Goal: Task Accomplishment & Management: Manage account settings

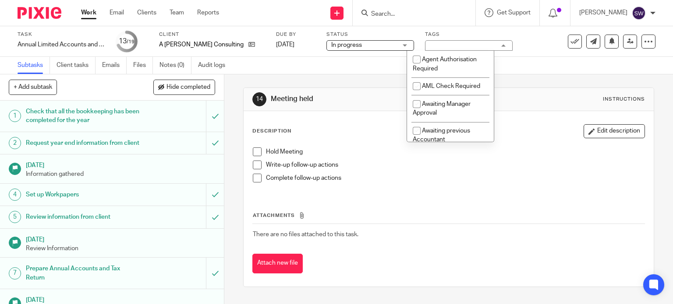
scroll to position [263, 0]
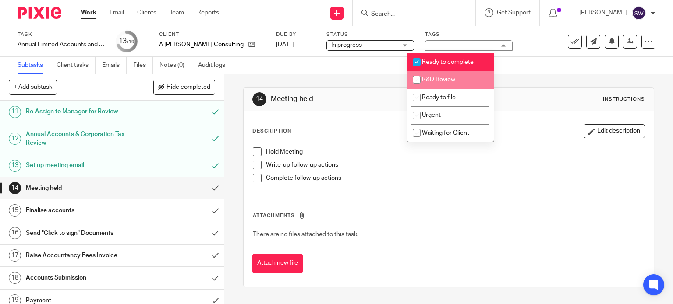
click at [92, 14] on link "Work" at bounding box center [88, 12] width 15 height 9
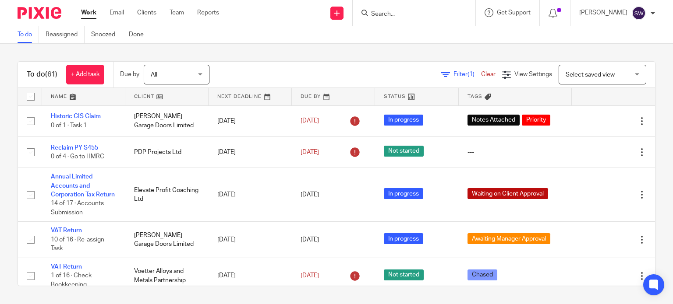
click at [402, 16] on input "Search" at bounding box center [409, 15] width 79 height 8
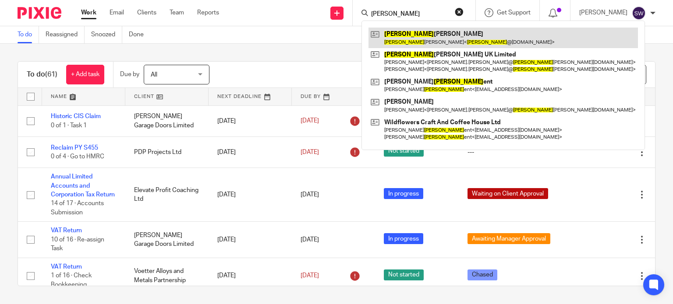
type input "jess"
click at [422, 35] on link at bounding box center [502, 38] width 269 height 20
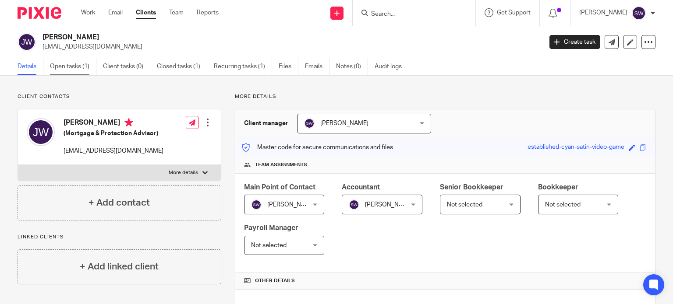
click at [70, 68] on link "Open tasks (1)" at bounding box center [73, 66] width 46 height 17
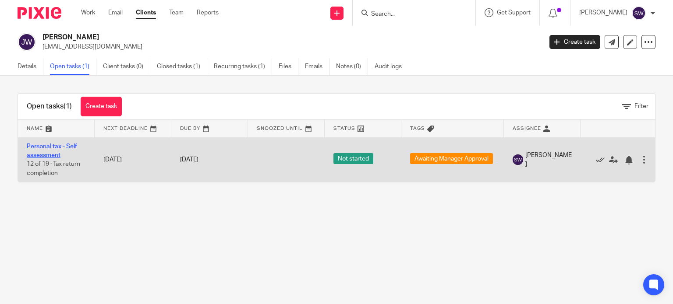
click at [55, 147] on link "Personal tax - Self assessment" at bounding box center [52, 151] width 50 height 15
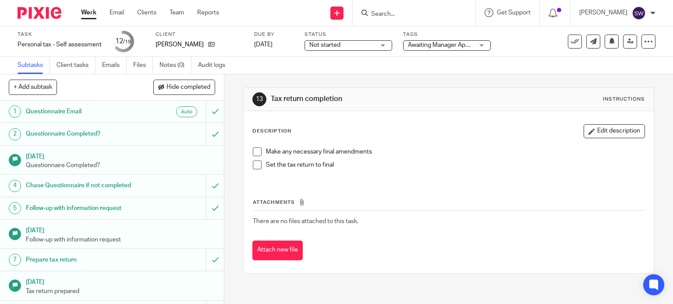
click at [327, 49] on span "Not started" at bounding box center [342, 45] width 66 height 9
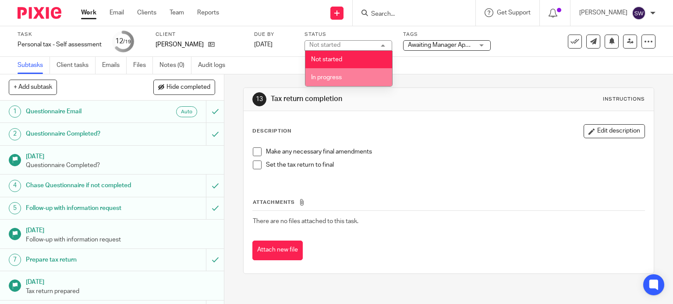
click at [327, 75] on span "In progress" at bounding box center [326, 77] width 31 height 6
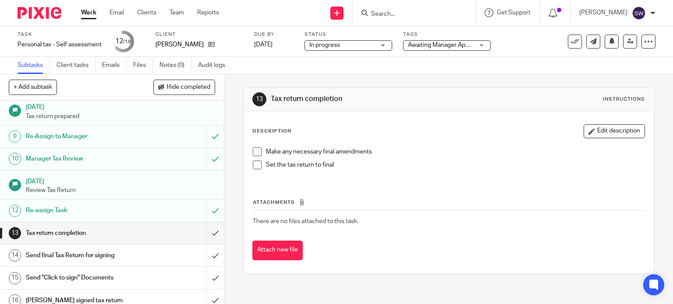
scroll to position [219, 0]
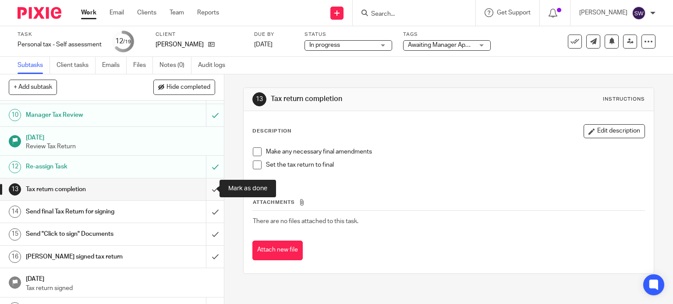
click at [205, 186] on input "submit" at bounding box center [112, 190] width 224 height 22
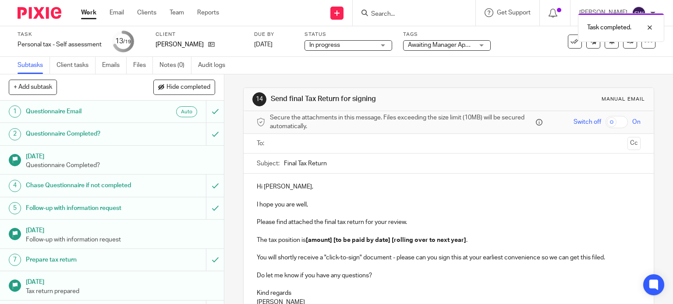
click at [434, 45] on span "Awaiting Manager Approval" at bounding box center [445, 45] width 74 height 6
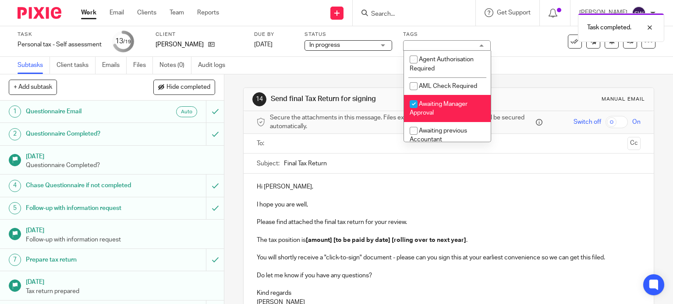
click at [442, 103] on span "Awaiting Manager Approval" at bounding box center [439, 108] width 58 height 15
checkbox input "false"
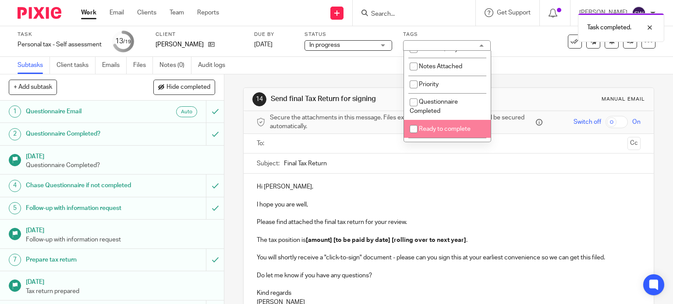
scroll to position [175, 0]
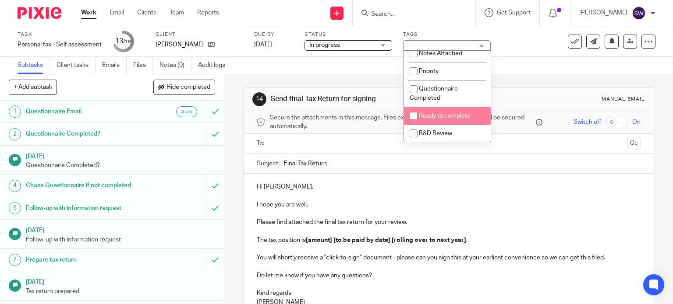
click at [448, 119] on span "Ready to complete" at bounding box center [445, 116] width 52 height 6
checkbox input "true"
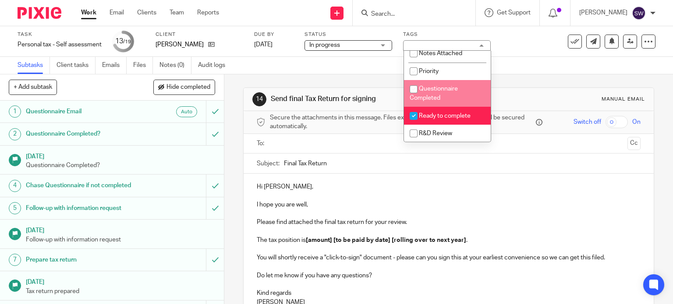
click at [521, 57] on div "Subtasks Client tasks Emails Files Notes (0) Audit logs" at bounding box center [336, 66] width 673 height 18
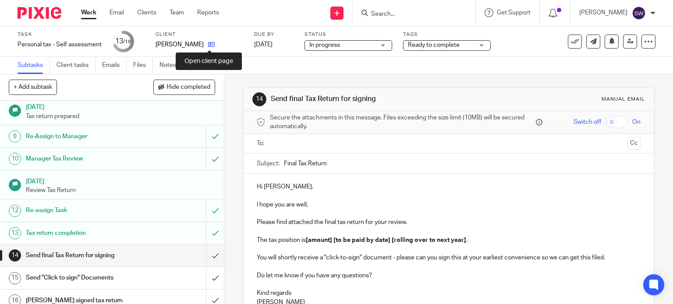
click at [210, 43] on icon at bounding box center [211, 44] width 7 height 7
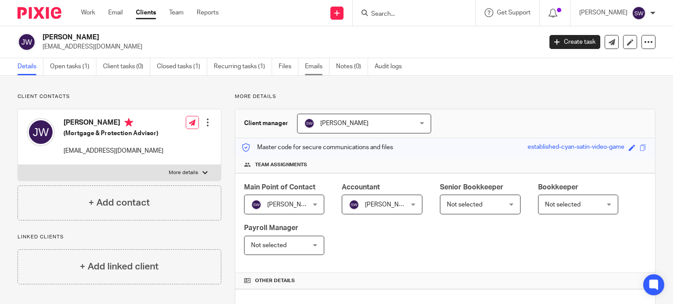
click at [316, 67] on link "Emails" at bounding box center [317, 66] width 25 height 17
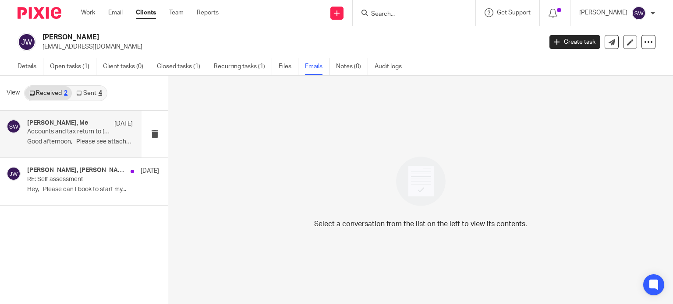
click at [60, 126] on h4 "[PERSON_NAME], Me" at bounding box center [57, 123] width 61 height 7
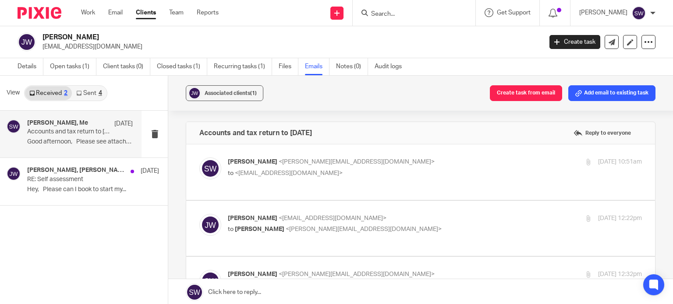
click at [389, 158] on p "[PERSON_NAME] <[PERSON_NAME][EMAIL_ADDRESS][DOMAIN_NAME]>" at bounding box center [366, 162] width 276 height 9
checkbox input "true"
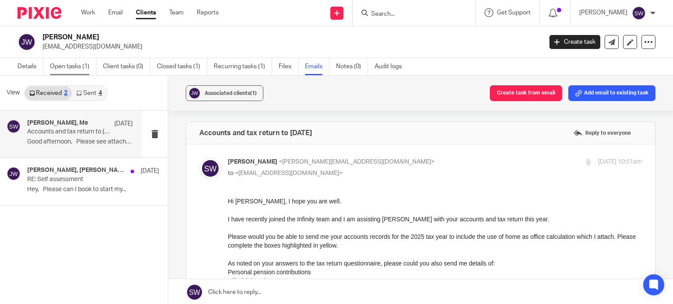
click at [67, 64] on link "Open tasks (1)" at bounding box center [73, 66] width 46 height 17
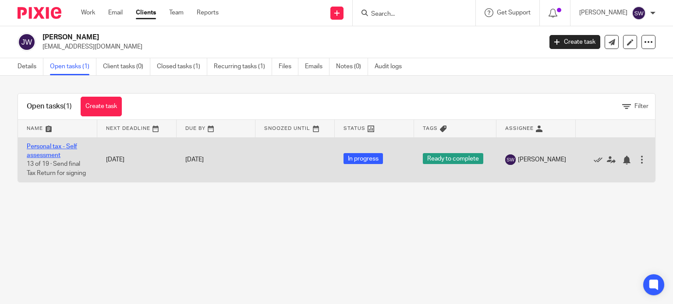
click at [49, 148] on link "Personal tax - Self assessment" at bounding box center [52, 151] width 50 height 15
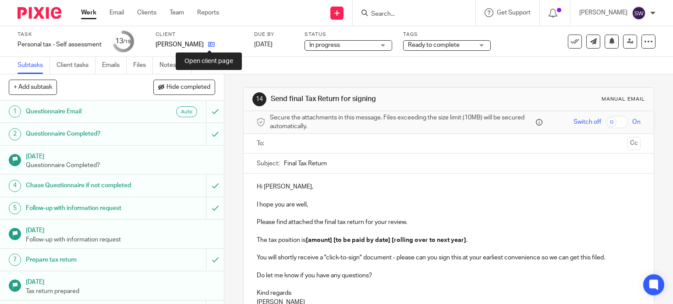
click at [211, 47] on icon at bounding box center [211, 44] width 7 height 7
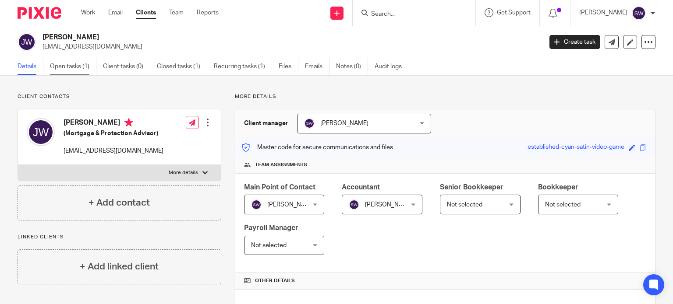
click at [75, 67] on link "Open tasks (1)" at bounding box center [73, 66] width 46 height 17
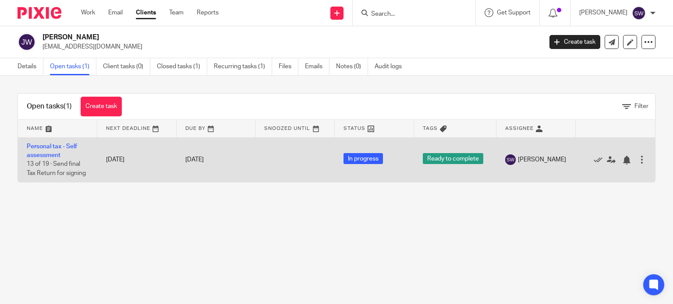
click at [55, 142] on td "Personal tax - Self assessment 13 of 19 · Send final Tax Return for signing" at bounding box center [57, 160] width 79 height 45
click at [55, 148] on link "Personal tax - Self assessment" at bounding box center [52, 151] width 50 height 15
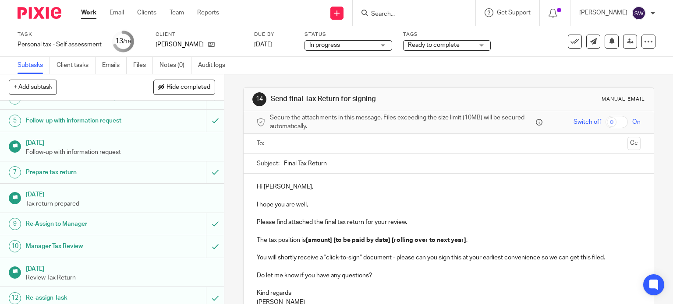
scroll to position [175, 0]
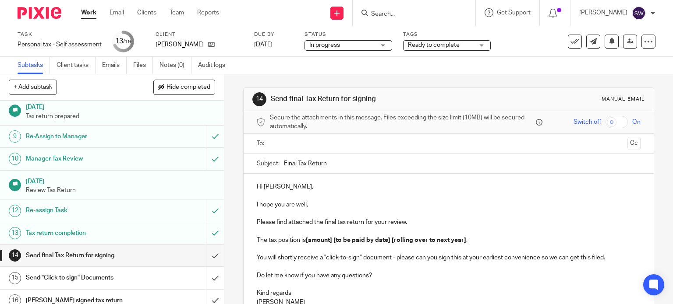
click at [84, 11] on link "Work" at bounding box center [88, 12] width 15 height 9
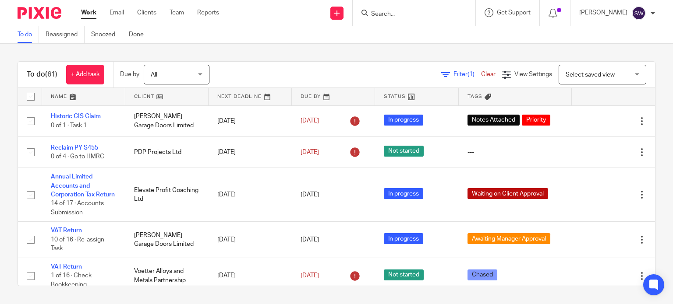
click at [414, 14] on input "Search" at bounding box center [409, 15] width 79 height 8
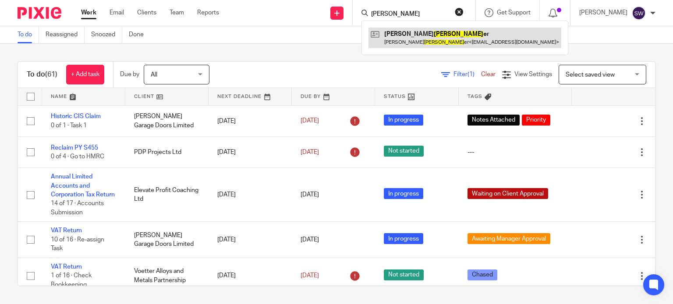
type input "[PERSON_NAME]"
click at [433, 32] on link at bounding box center [464, 38] width 193 height 20
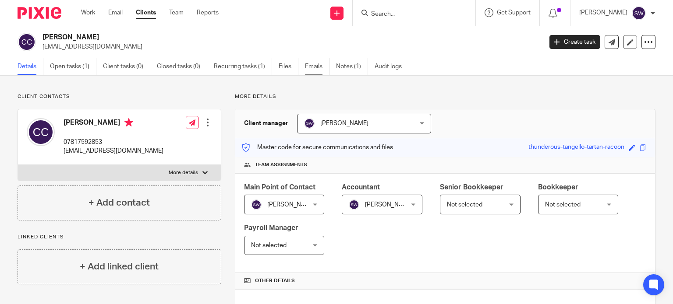
click at [318, 65] on link "Emails" at bounding box center [317, 66] width 25 height 17
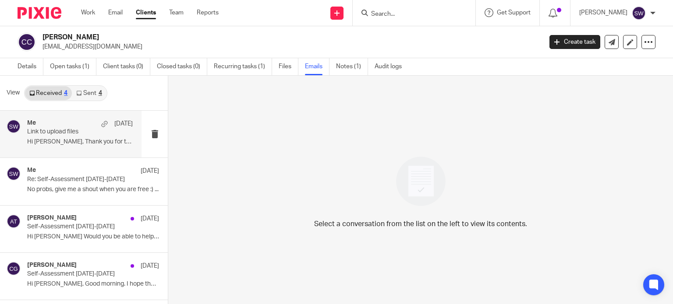
click at [62, 130] on p "Link to upload files" at bounding box center [69, 131] width 85 height 7
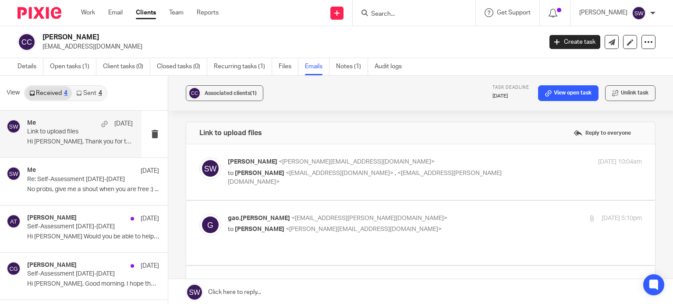
click at [86, 91] on link "Sent 4" at bounding box center [89, 93] width 34 height 14
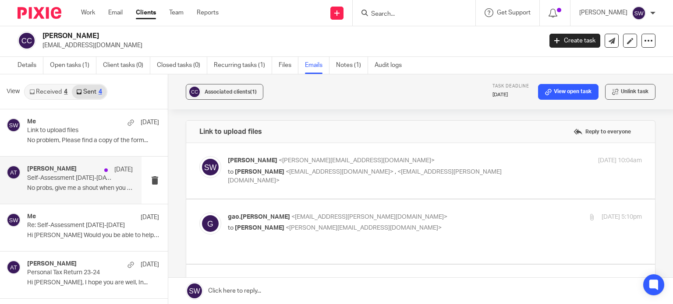
click at [67, 182] on div "Aimee Tamburrini 10 Sep Self-Assessment 2024-2025 No probs, give me a shout whe…" at bounding box center [80, 180] width 106 height 29
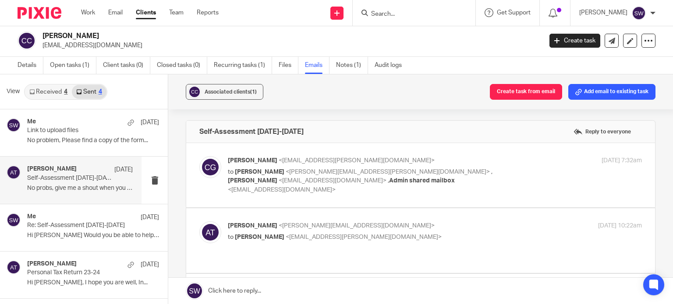
scroll to position [0, 0]
click at [438, 222] on p "Aimee Tamburrini <aimee@infinity-accounting.co.uk>" at bounding box center [366, 226] width 276 height 9
checkbox input "true"
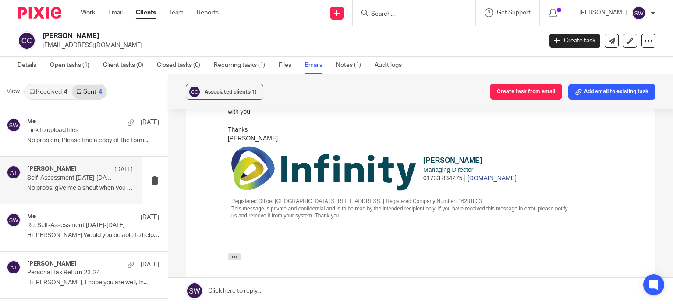
scroll to position [219, 0]
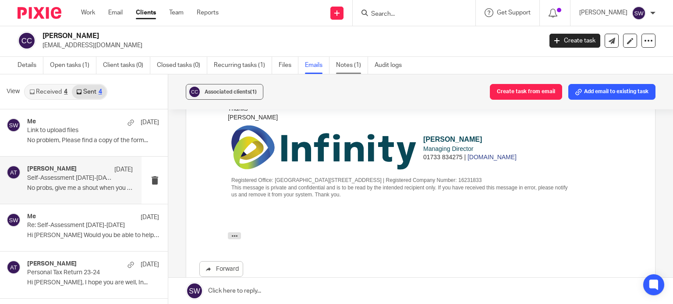
click at [340, 66] on link "Notes (1)" at bounding box center [352, 65] width 32 height 17
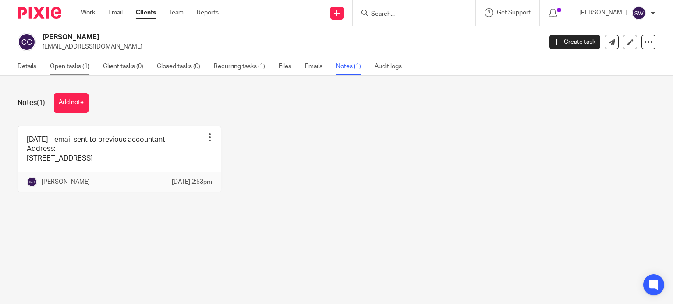
click at [63, 63] on link "Open tasks (1)" at bounding box center [73, 66] width 46 height 17
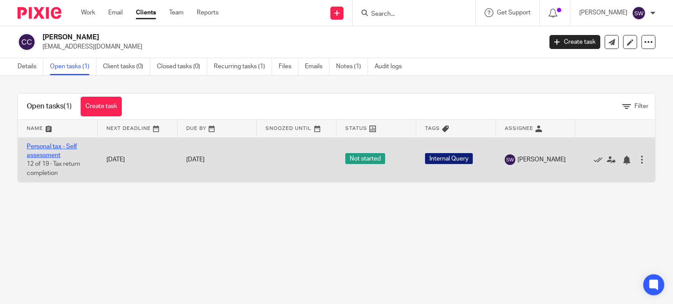
click at [47, 153] on link "Personal tax - Self assessment" at bounding box center [52, 151] width 50 height 15
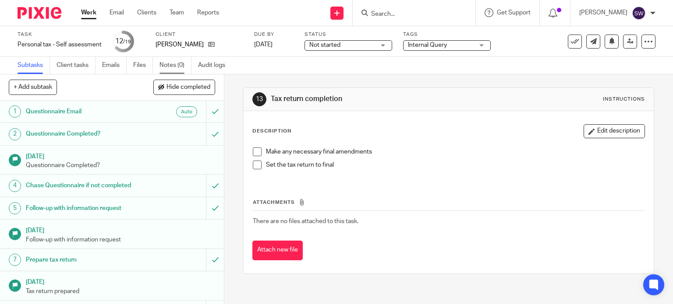
click at [172, 66] on link "Notes (0)" at bounding box center [175, 65] width 32 height 17
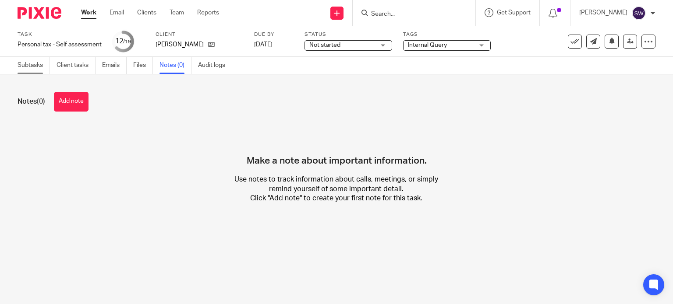
click at [25, 70] on link "Subtasks" at bounding box center [34, 65] width 32 height 17
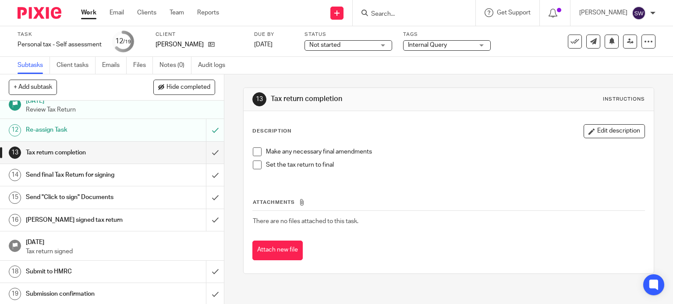
scroll to position [212, 0]
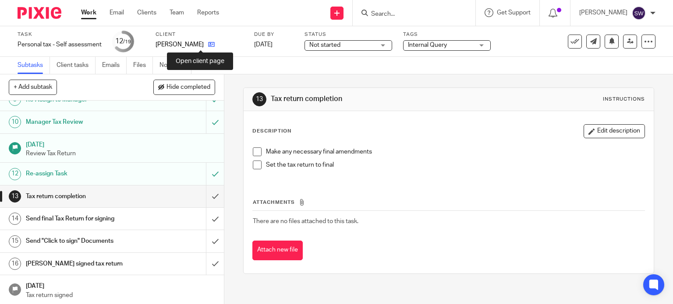
click at [208, 47] on icon at bounding box center [211, 44] width 7 height 7
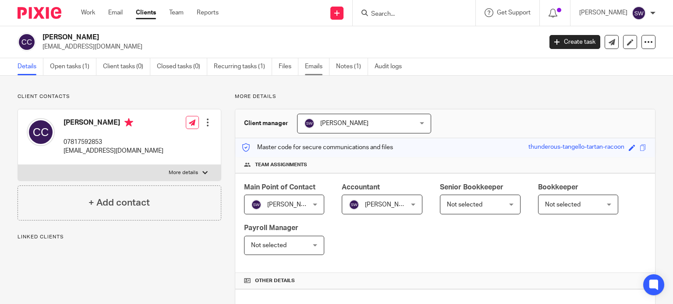
click at [311, 65] on link "Emails" at bounding box center [317, 66] width 25 height 17
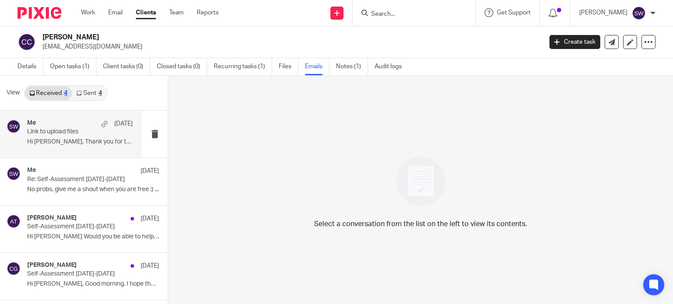
click at [49, 135] on p "Link to upload files" at bounding box center [69, 131] width 85 height 7
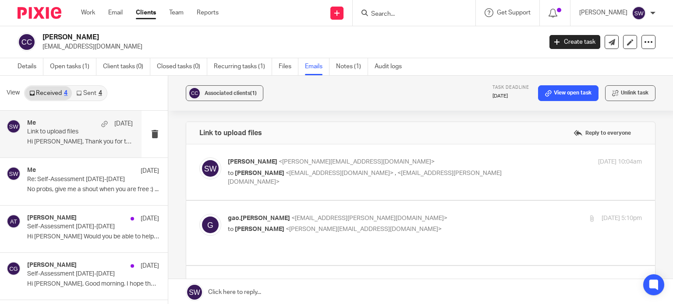
click at [463, 155] on label at bounding box center [420, 173] width 469 height 56
click at [199, 157] on input "checkbox" at bounding box center [199, 157] width 0 height 0
checkbox input "true"
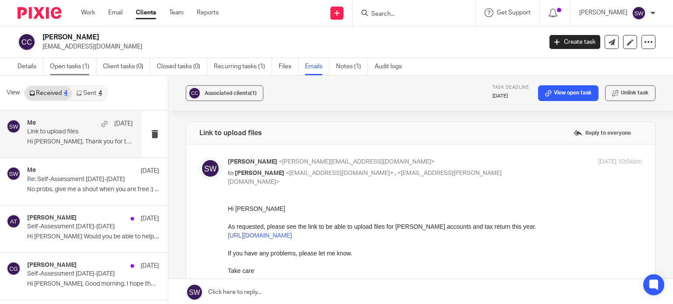
click at [74, 68] on link "Open tasks (1)" at bounding box center [73, 66] width 46 height 17
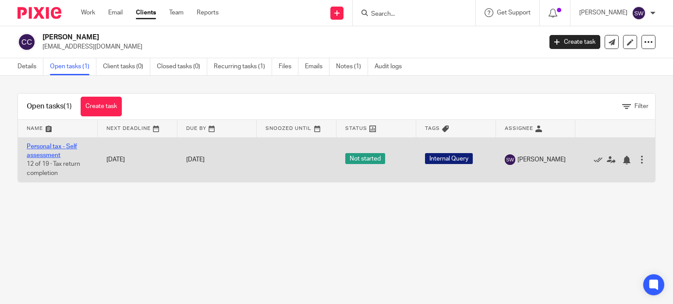
click at [42, 148] on link "Personal tax - Self assessment" at bounding box center [52, 151] width 50 height 15
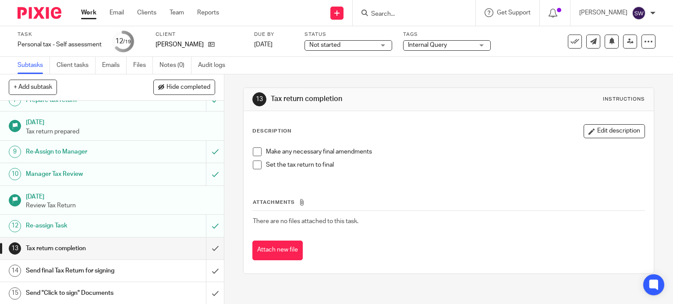
scroll to position [175, 0]
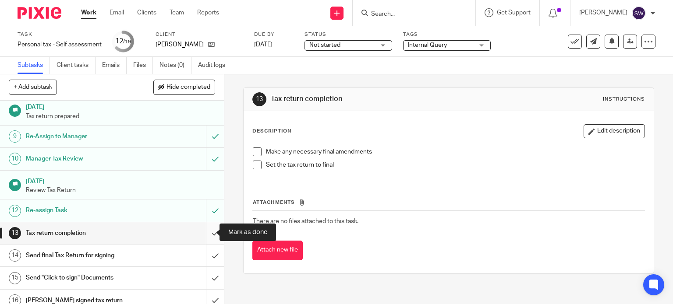
click at [205, 230] on input "submit" at bounding box center [112, 233] width 224 height 22
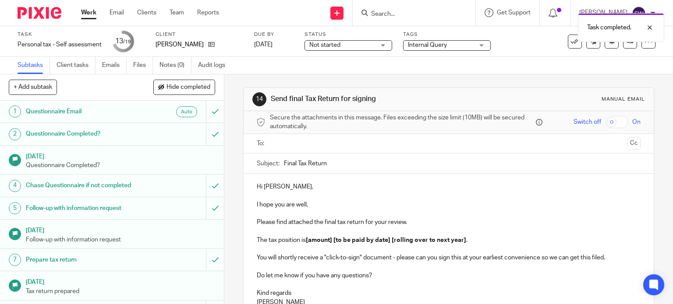
click at [363, 48] on span "Not started" at bounding box center [342, 45] width 66 height 9
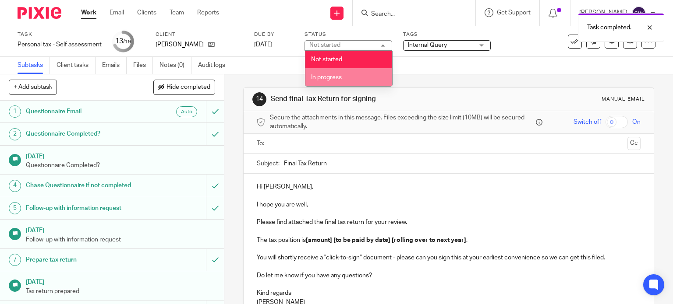
click at [336, 73] on li "In progress" at bounding box center [348, 77] width 87 height 18
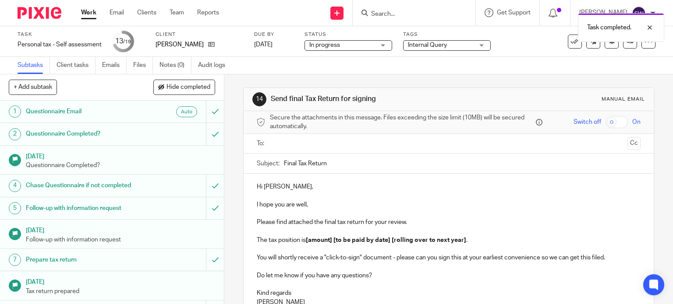
click at [441, 44] on span "Internal Query" at bounding box center [427, 45] width 39 height 6
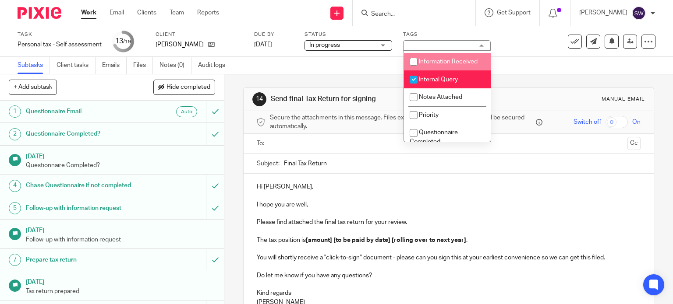
click at [458, 85] on li "Internal Query" at bounding box center [447, 80] width 87 height 18
checkbox input "false"
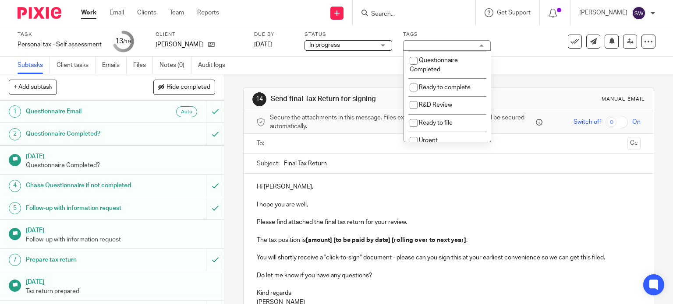
scroll to position [219, 0]
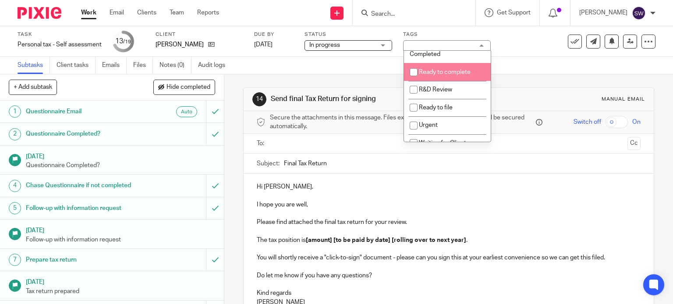
click at [455, 75] on span "Ready to complete" at bounding box center [445, 72] width 52 height 6
checkbox input "true"
click at [330, 61] on div "Subtasks Client tasks Emails Files Notes (0) Audit logs" at bounding box center [336, 66] width 673 height 18
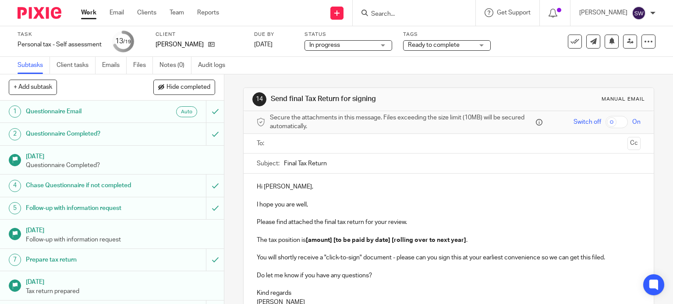
click at [411, 14] on input "Search" at bounding box center [409, 15] width 79 height 8
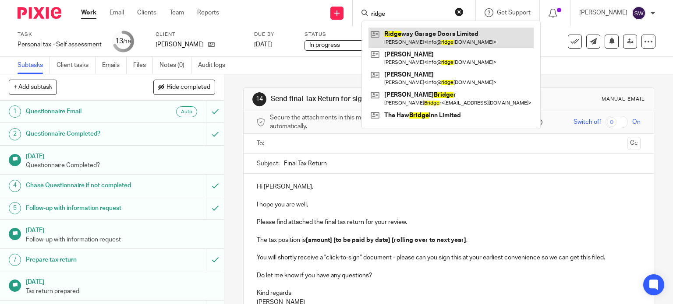
type input "ridge"
click at [417, 39] on link at bounding box center [450, 38] width 165 height 20
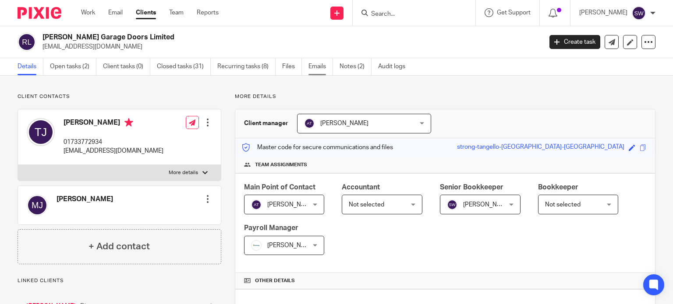
click at [319, 66] on link "Emails" at bounding box center [320, 66] width 25 height 17
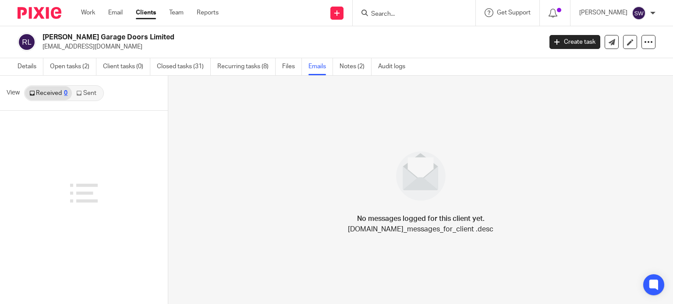
click at [91, 92] on link "Sent" at bounding box center [87, 93] width 31 height 14
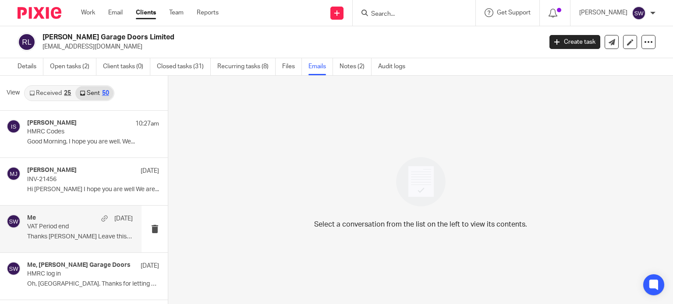
click at [40, 227] on p "VAT Period end" at bounding box center [69, 226] width 85 height 7
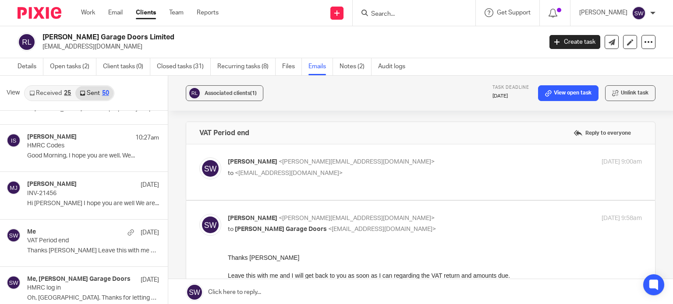
scroll to position [1183, 0]
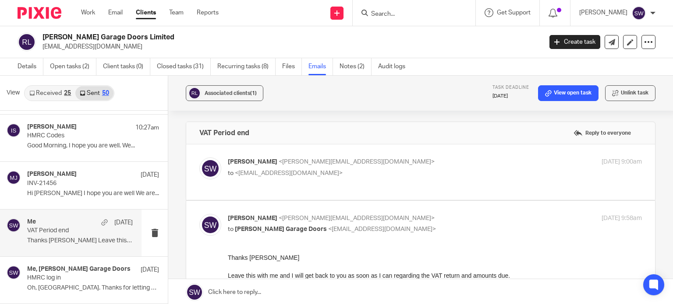
click at [61, 232] on p "VAT Period end" at bounding box center [69, 230] width 85 height 7
click at [60, 227] on p "VAT Period end" at bounding box center [69, 230] width 85 height 7
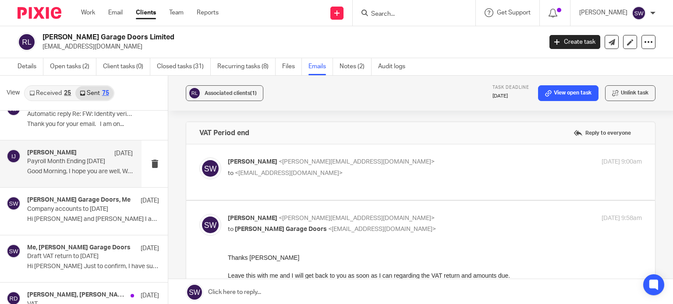
scroll to position [2672, 0]
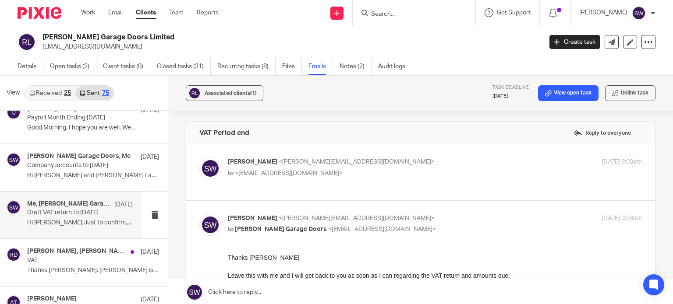
click at [64, 212] on div "Me, Ridgeway Garage Doors 17 Jul Draft VAT return to 30 June 2025 Hi Tracey Jus…" at bounding box center [80, 215] width 106 height 29
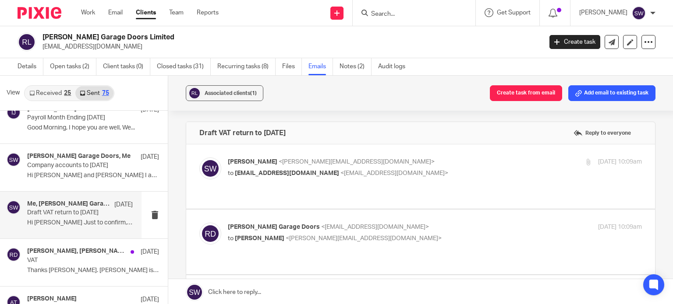
scroll to position [0, 0]
click at [456, 165] on p "Sarah Wills <sarah@infinity-accounting.co.uk>" at bounding box center [366, 162] width 276 height 9
checkbox input "true"
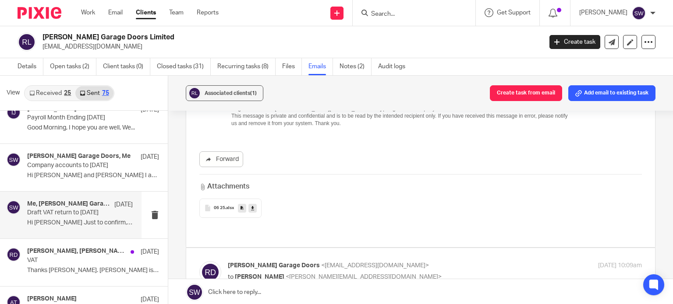
scroll to position [263, 0]
click at [251, 207] on icon at bounding box center [252, 208] width 3 height 7
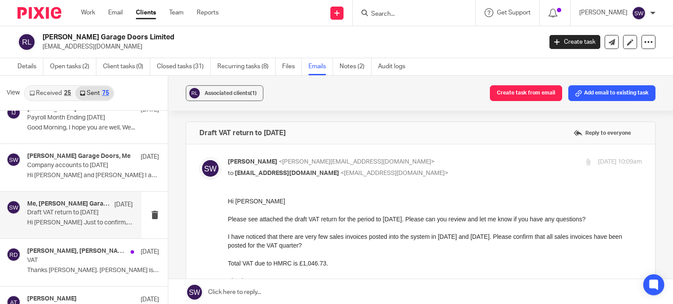
scroll to position [44, 0]
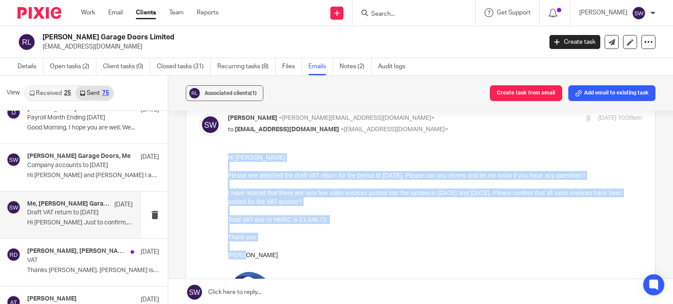
drag, startPoint x: 251, startPoint y: 257, endPoint x: 452, endPoint y: 311, distance: 208.1
click at [228, 156] on html "Hi Tracey Please see attached the draft VAT return for the period to 30 June 20…" at bounding box center [435, 252] width 414 height 199
copy div "Hi Tracey Please see attached the draft VAT return for the period to 30 June 20…"
click at [419, 227] on div at bounding box center [435, 228] width 414 height 9
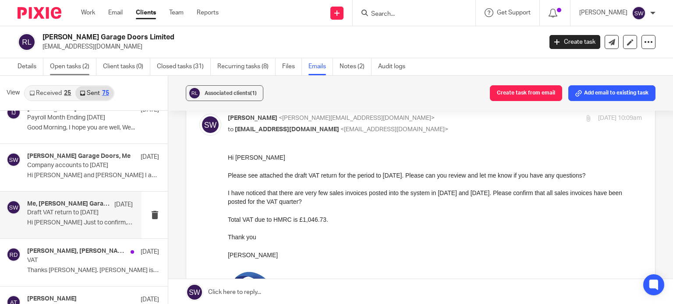
click at [64, 63] on link "Open tasks (2)" at bounding box center [73, 66] width 46 height 17
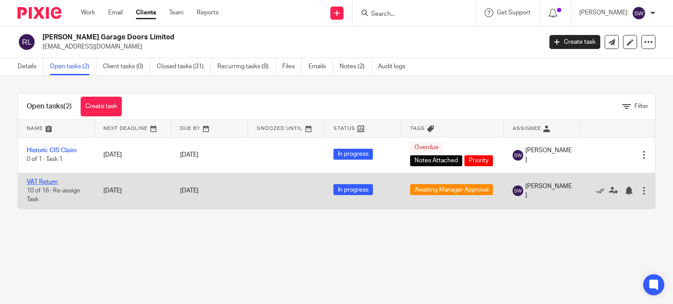
click at [43, 179] on link "VAT Return" at bounding box center [42, 182] width 31 height 6
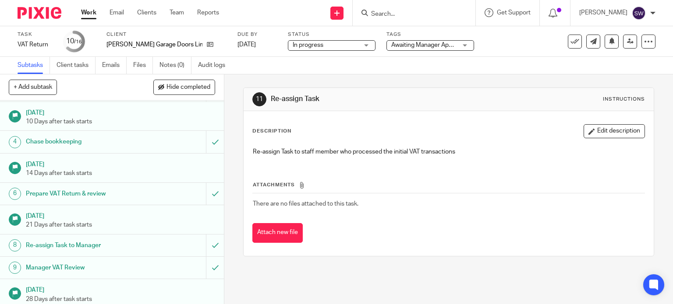
scroll to position [131, 0]
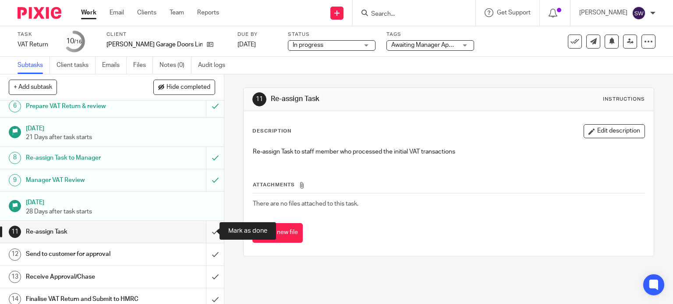
click at [206, 231] on input "submit" at bounding box center [112, 232] width 224 height 22
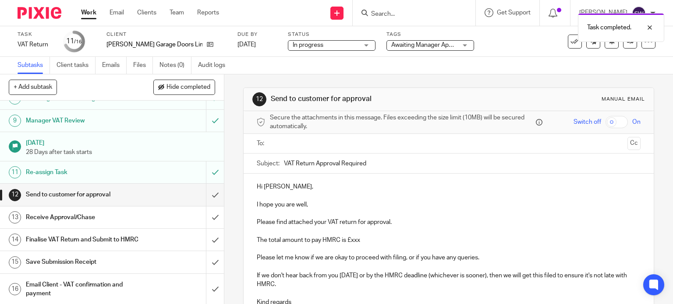
scroll to position [199, 0]
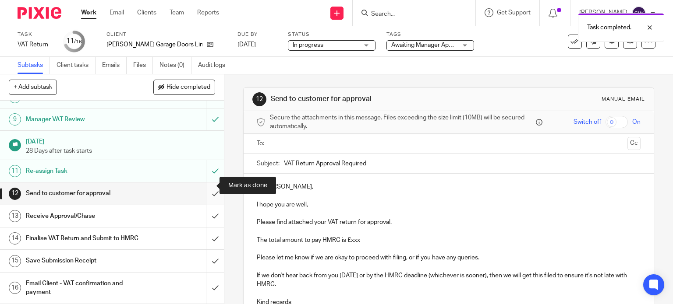
click at [206, 185] on input "submit" at bounding box center [112, 194] width 224 height 22
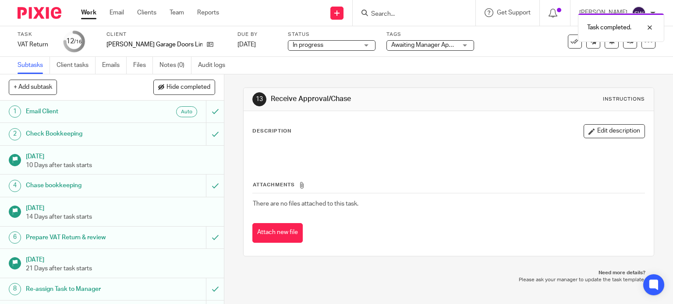
click at [393, 46] on span "Awaiting Manager Approval" at bounding box center [428, 45] width 74 height 6
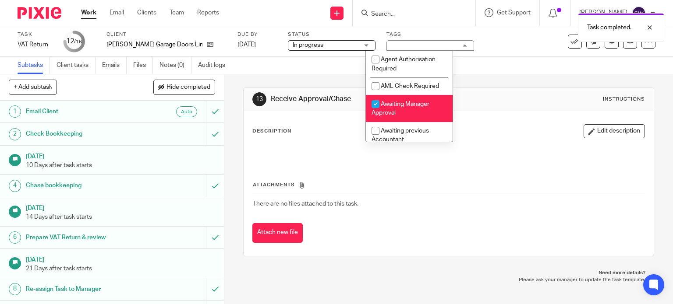
click at [401, 103] on span "Awaiting Manager Approval" at bounding box center [400, 108] width 58 height 15
checkbox input "false"
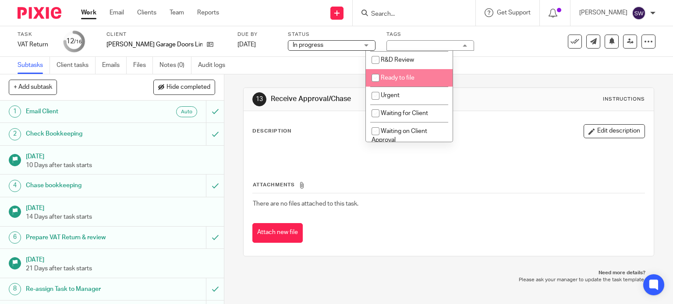
scroll to position [263, 0]
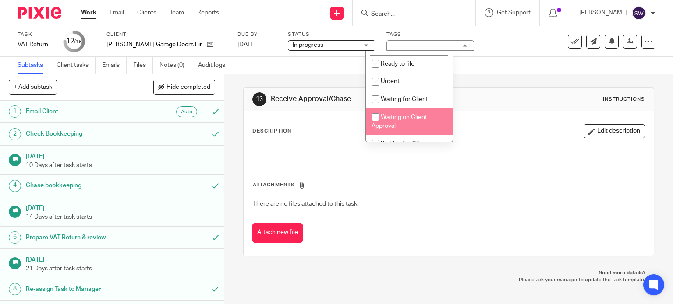
click at [411, 120] on span "Waiting on Client Approval" at bounding box center [399, 121] width 56 height 15
checkbox input "true"
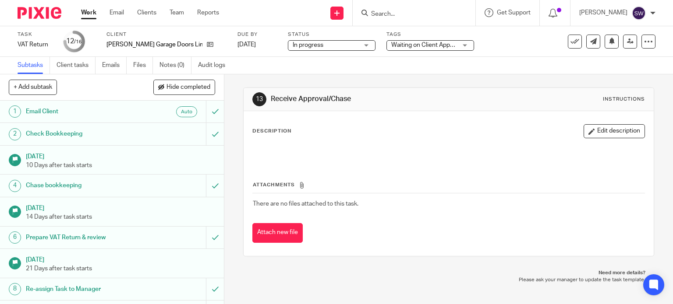
click at [484, 53] on div "Task VAT Return Save VAT Return 12 /16 Client Ridgeway Garage Doors Limited Due…" at bounding box center [336, 41] width 673 height 31
click at [144, 32] on label "Client" at bounding box center [166, 34] width 120 height 7
click at [87, 11] on link "Work" at bounding box center [88, 12] width 15 height 9
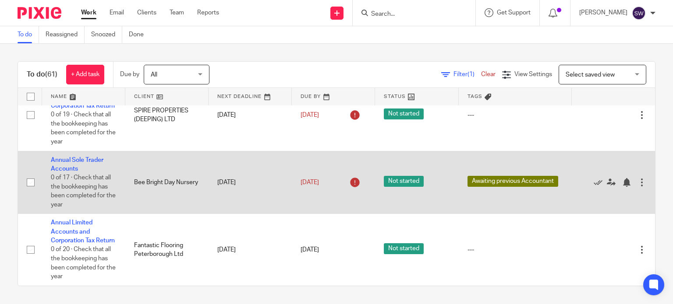
scroll to position [3132, 0]
